Goal: Task Accomplishment & Management: Use online tool/utility

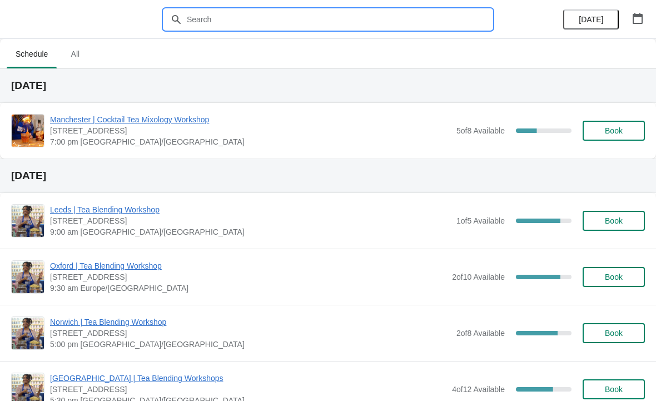
click at [206, 27] on input "text" at bounding box center [339, 19] width 306 height 20
click at [72, 53] on span "All" at bounding box center [75, 54] width 28 height 20
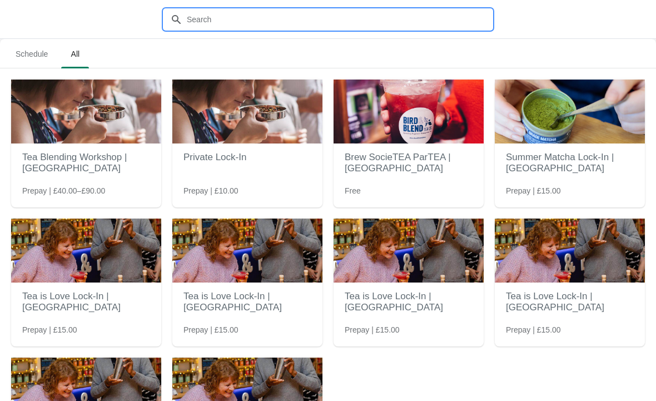
click at [221, 19] on input "text" at bounding box center [339, 19] width 306 height 20
type input "Spooky"
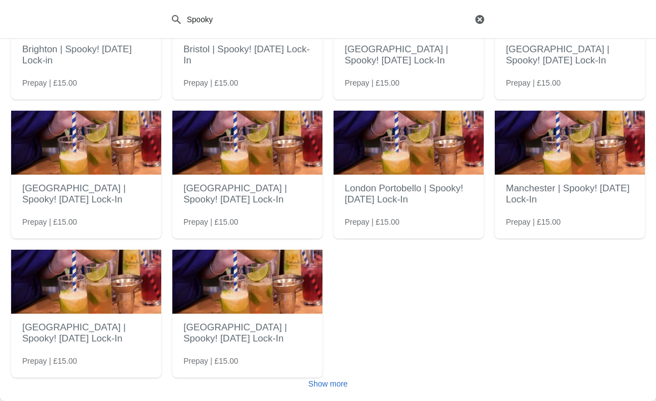
scroll to position [108, 0]
click at [333, 376] on button "Show more" at bounding box center [328, 383] width 48 height 20
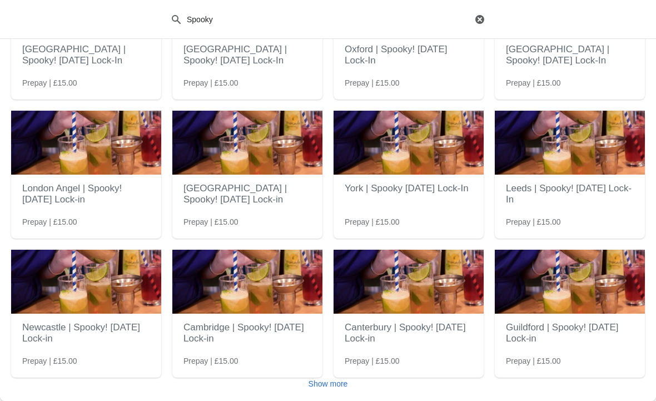
scroll to position [386, 0]
click at [67, 202] on h2 "London Angel | Spooky! [DATE] Lock-in" at bounding box center [86, 193] width 128 height 33
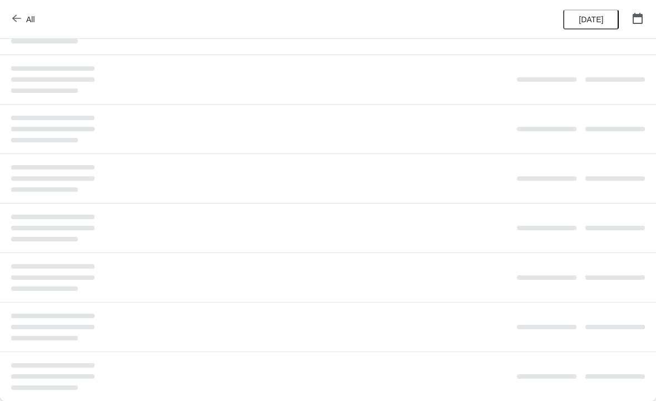
scroll to position [0, 0]
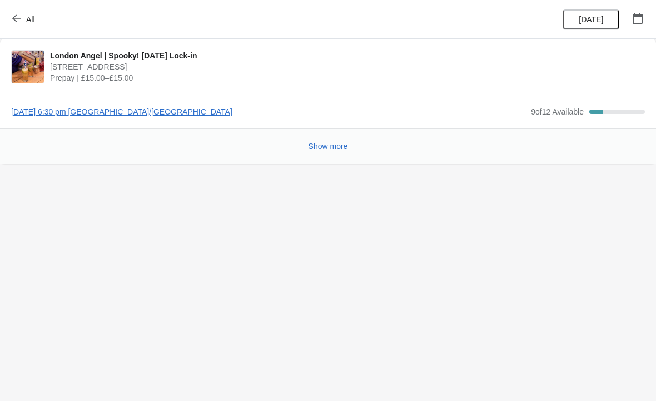
click at [325, 149] on span "Show more" at bounding box center [327, 146] width 39 height 9
click at [121, 117] on span "[DATE] 6:30 pm [GEOGRAPHIC_DATA]/[GEOGRAPHIC_DATA]" at bounding box center [268, 111] width 514 height 11
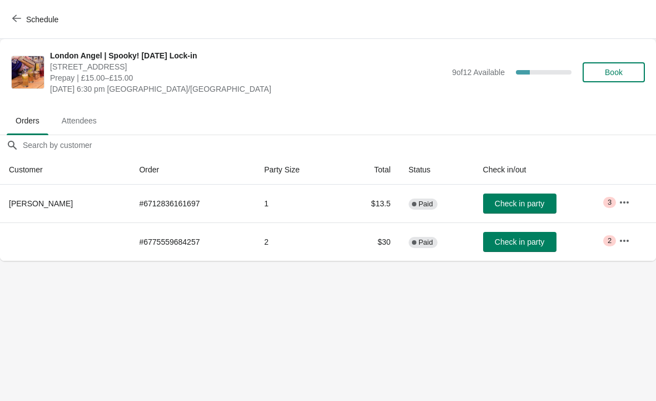
click at [618, 202] on button "button" at bounding box center [624, 202] width 20 height 20
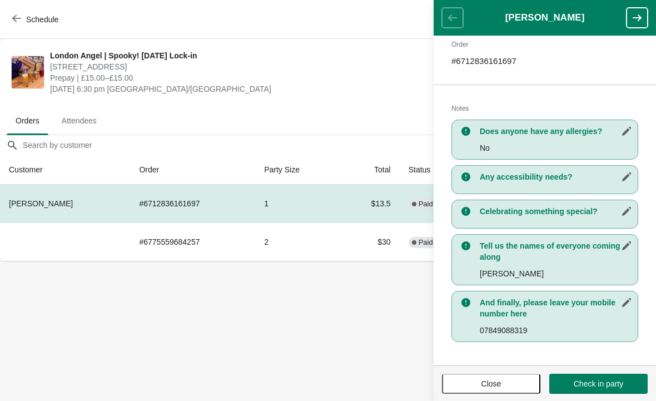
scroll to position [178, 0]
click at [377, 293] on body "Schedule London Angel | Spooky! [DATE] Lock-in [GEOGRAPHIC_DATA], [GEOGRAPHIC_D…" at bounding box center [328, 200] width 656 height 401
click at [492, 388] on button "Close" at bounding box center [491, 383] width 98 height 20
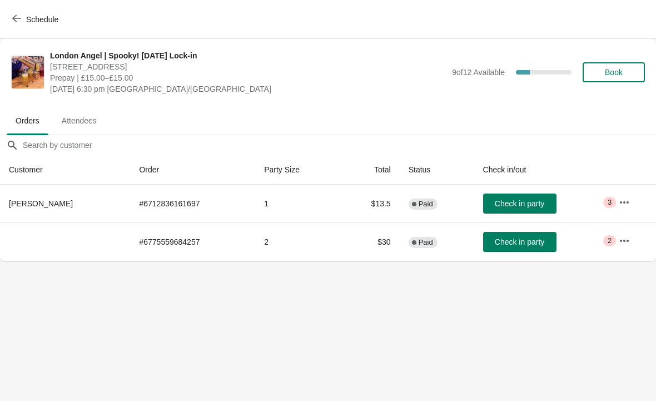
click at [629, 245] on icon "button" at bounding box center [623, 240] width 11 height 11
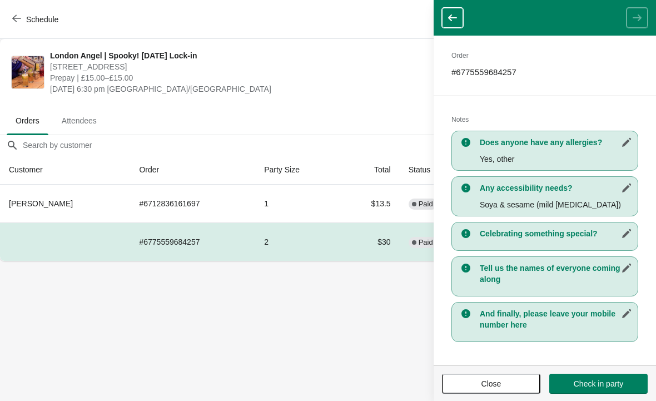
scroll to position [151, 0]
click at [384, 313] on body "Schedule London Angel | Spooky! [DATE] Lock-in [GEOGRAPHIC_DATA], [GEOGRAPHIC_D…" at bounding box center [328, 200] width 656 height 401
click at [386, 323] on body "Schedule London Angel | Spooky! [DATE] Lock-in [GEOGRAPHIC_DATA], [GEOGRAPHIC_D…" at bounding box center [328, 200] width 656 height 401
click at [448, 13] on icon "button" at bounding box center [452, 17] width 11 height 11
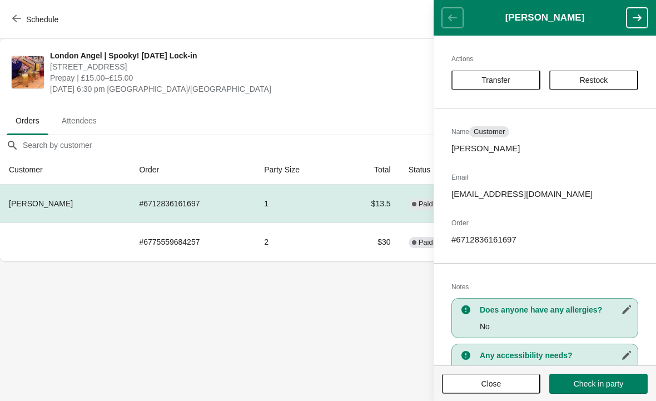
click at [312, 94] on div "London Angel | Spooky! [DATE] Lock-in 26 [GEOGRAPHIC_DATA], [GEOGRAPHIC_DATA], …" at bounding box center [328, 72] width 656 height 67
click at [487, 393] on button "Close" at bounding box center [491, 383] width 98 height 20
